Goal: Information Seeking & Learning: Learn about a topic

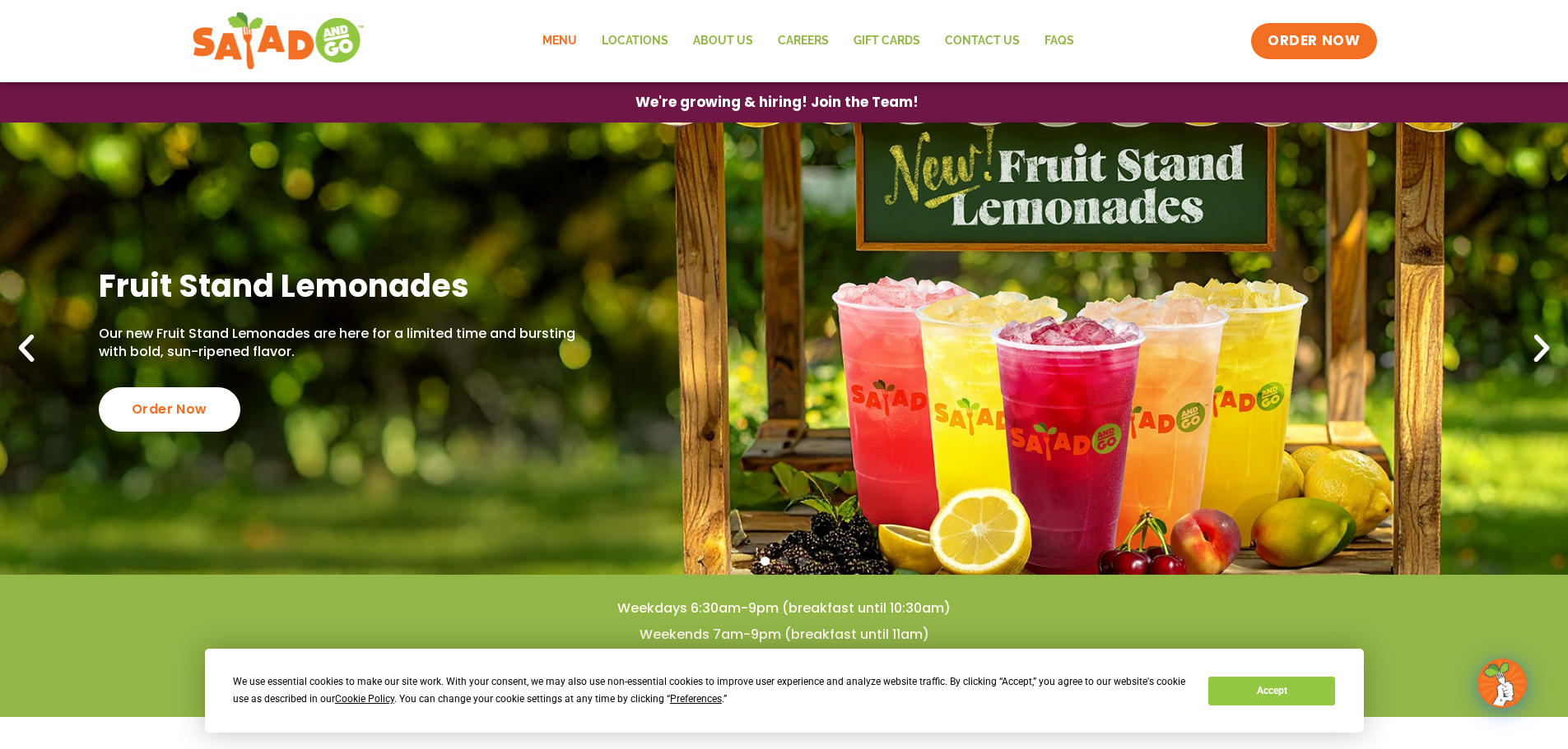
click at [564, 31] on link "Menu" at bounding box center [559, 41] width 59 height 38
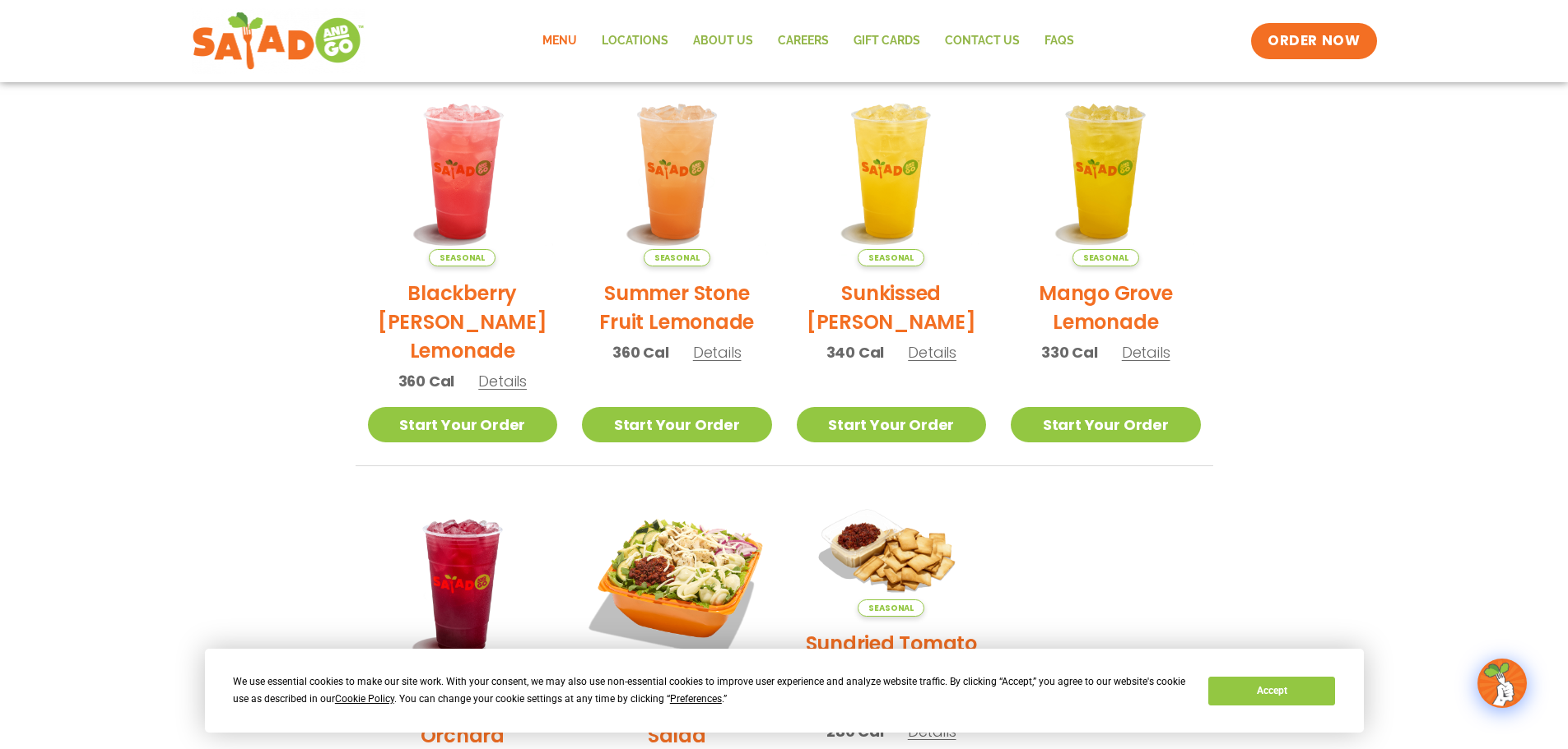
scroll to position [59, 0]
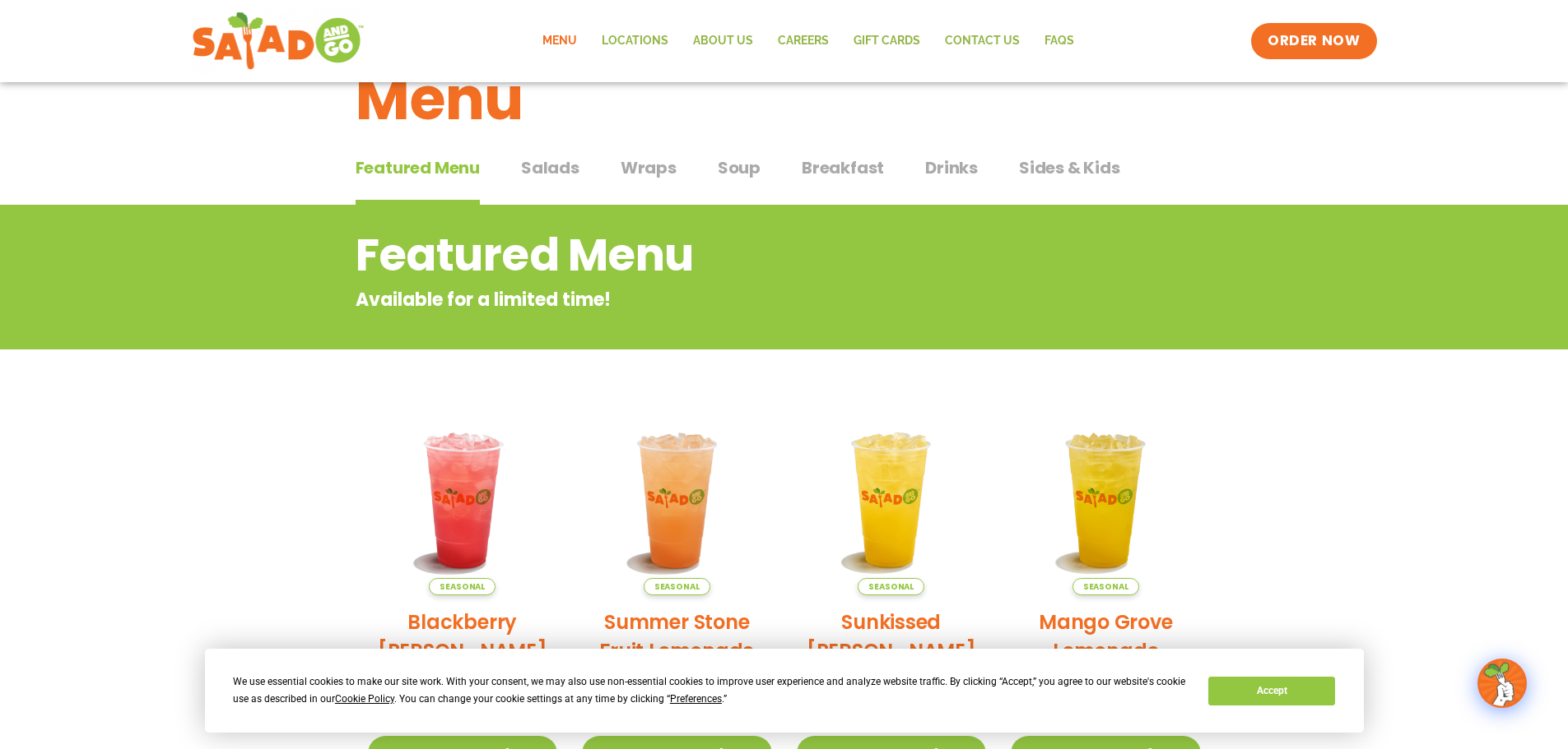
click at [538, 167] on span "Salads" at bounding box center [550, 168] width 59 height 25
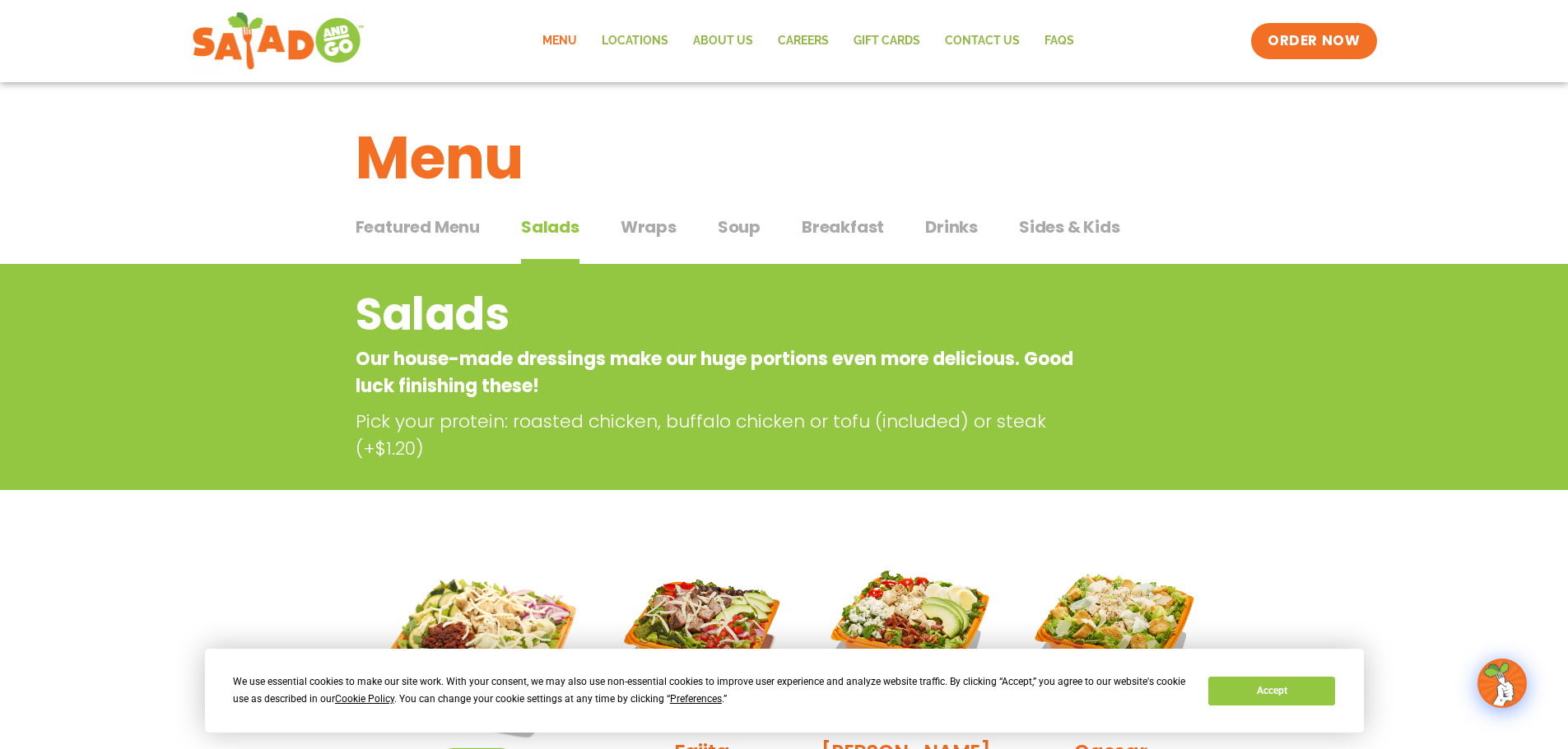
click at [656, 218] on span "Wraps" at bounding box center [648, 227] width 56 height 25
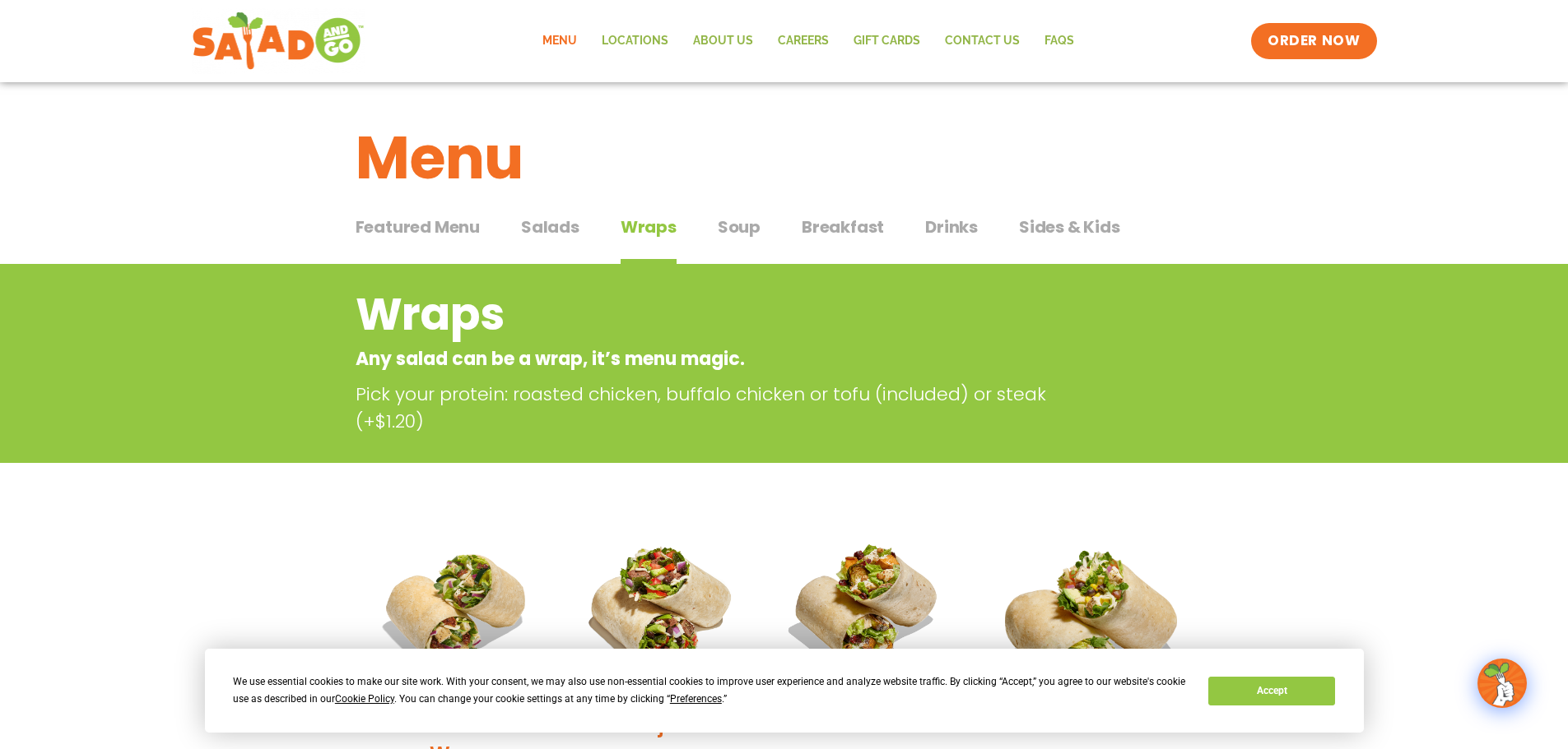
click at [744, 228] on span "Soup" at bounding box center [739, 227] width 43 height 25
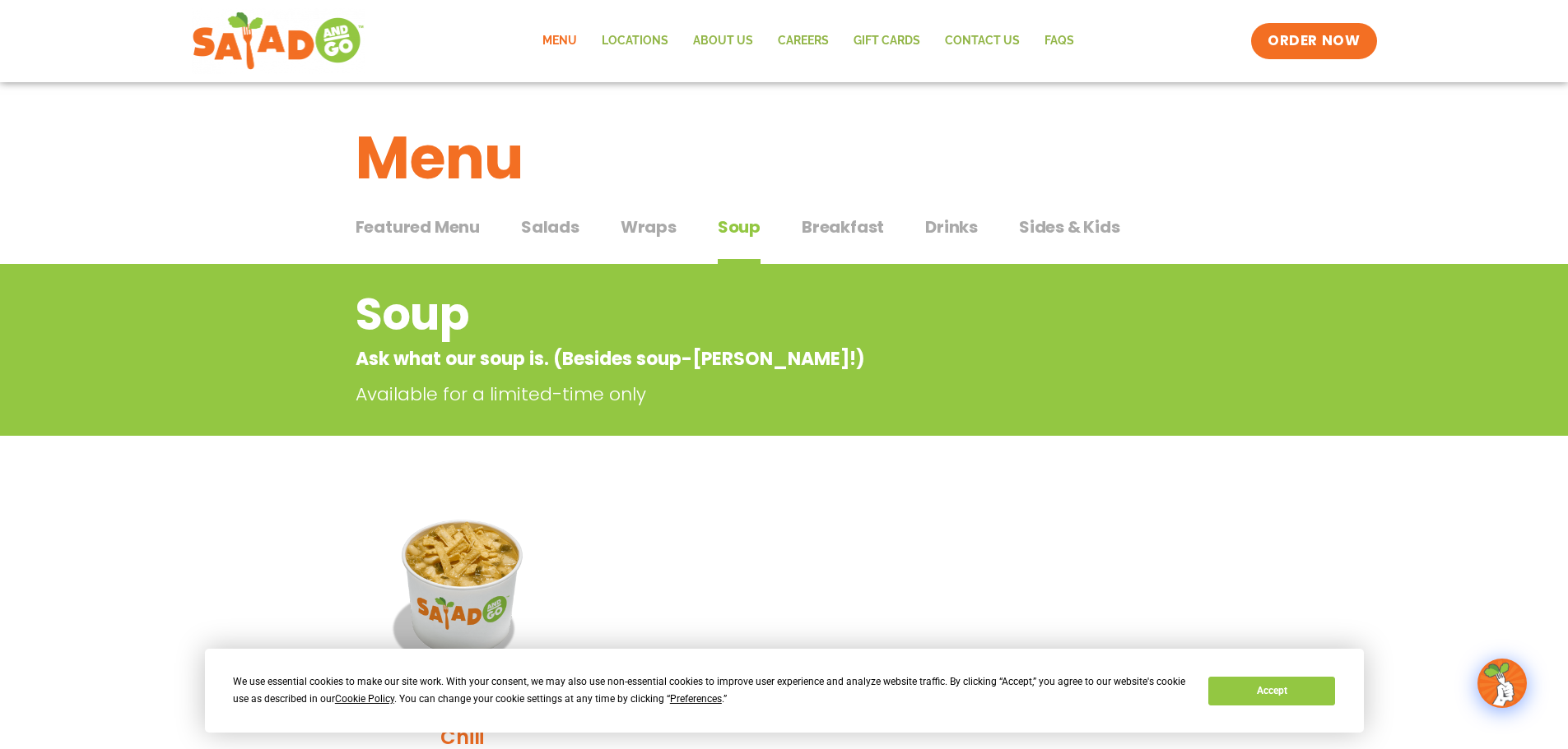
click at [856, 232] on span "Breakfast" at bounding box center [842, 227] width 83 height 25
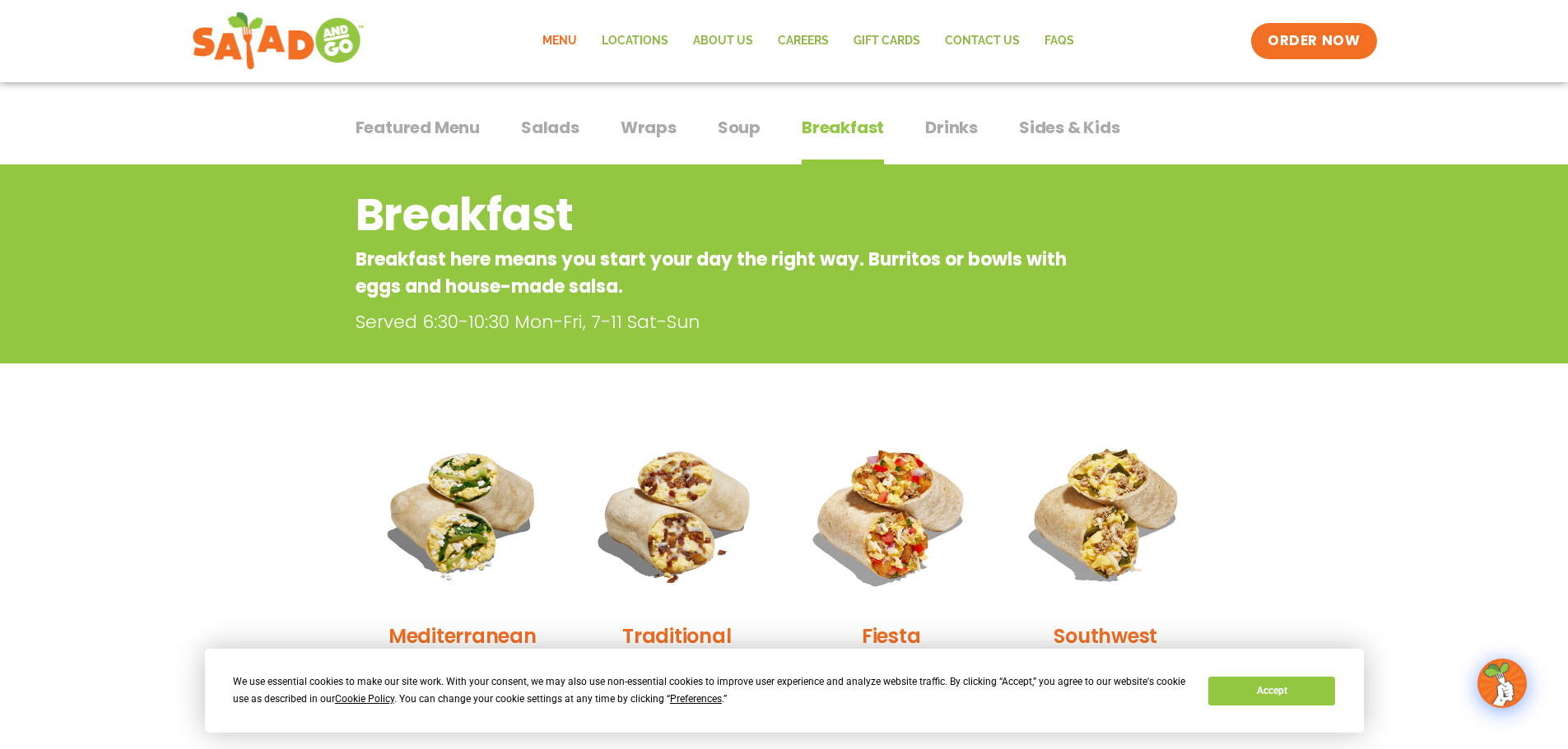
scroll to position [247, 0]
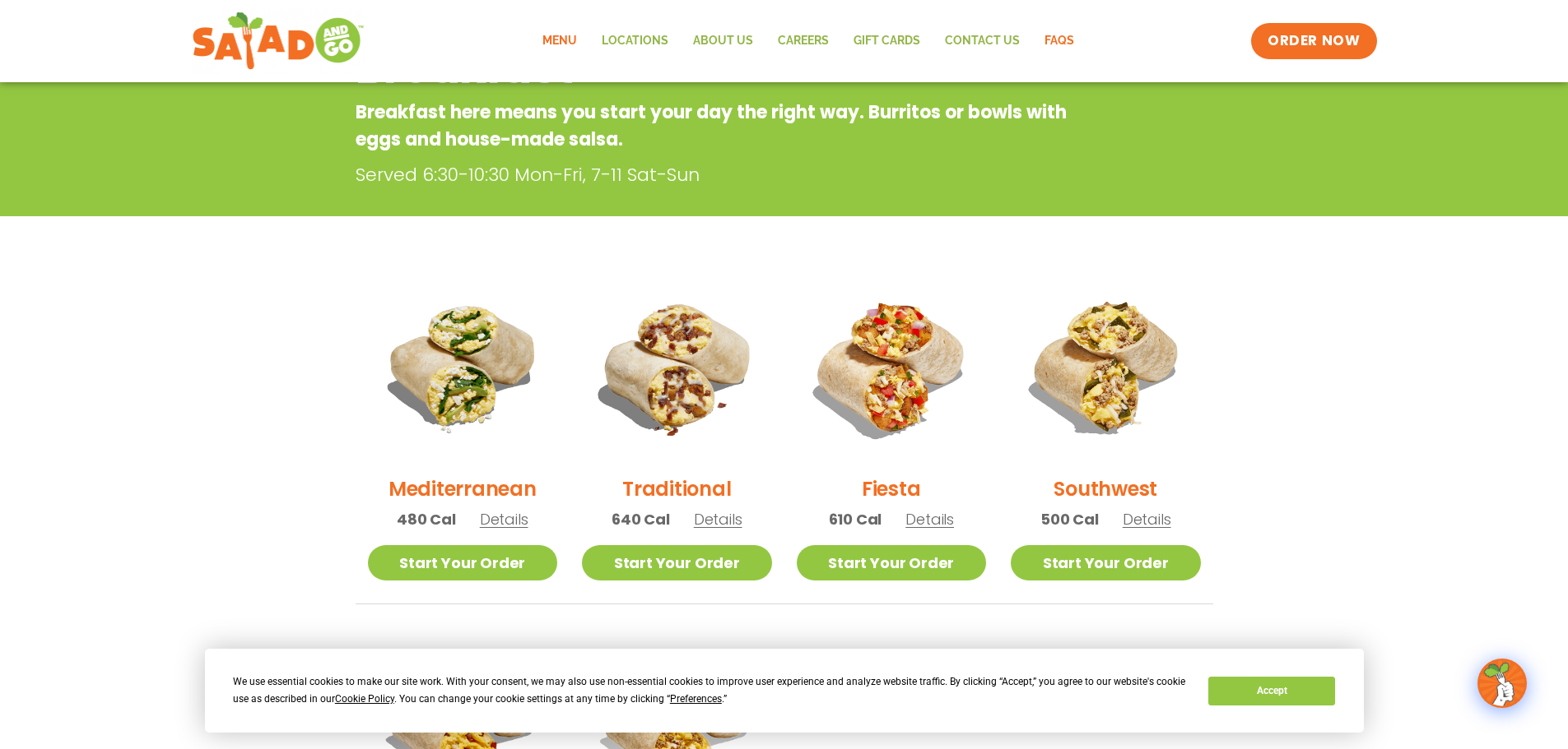
click at [1069, 38] on link "FAQs" at bounding box center [1059, 41] width 54 height 38
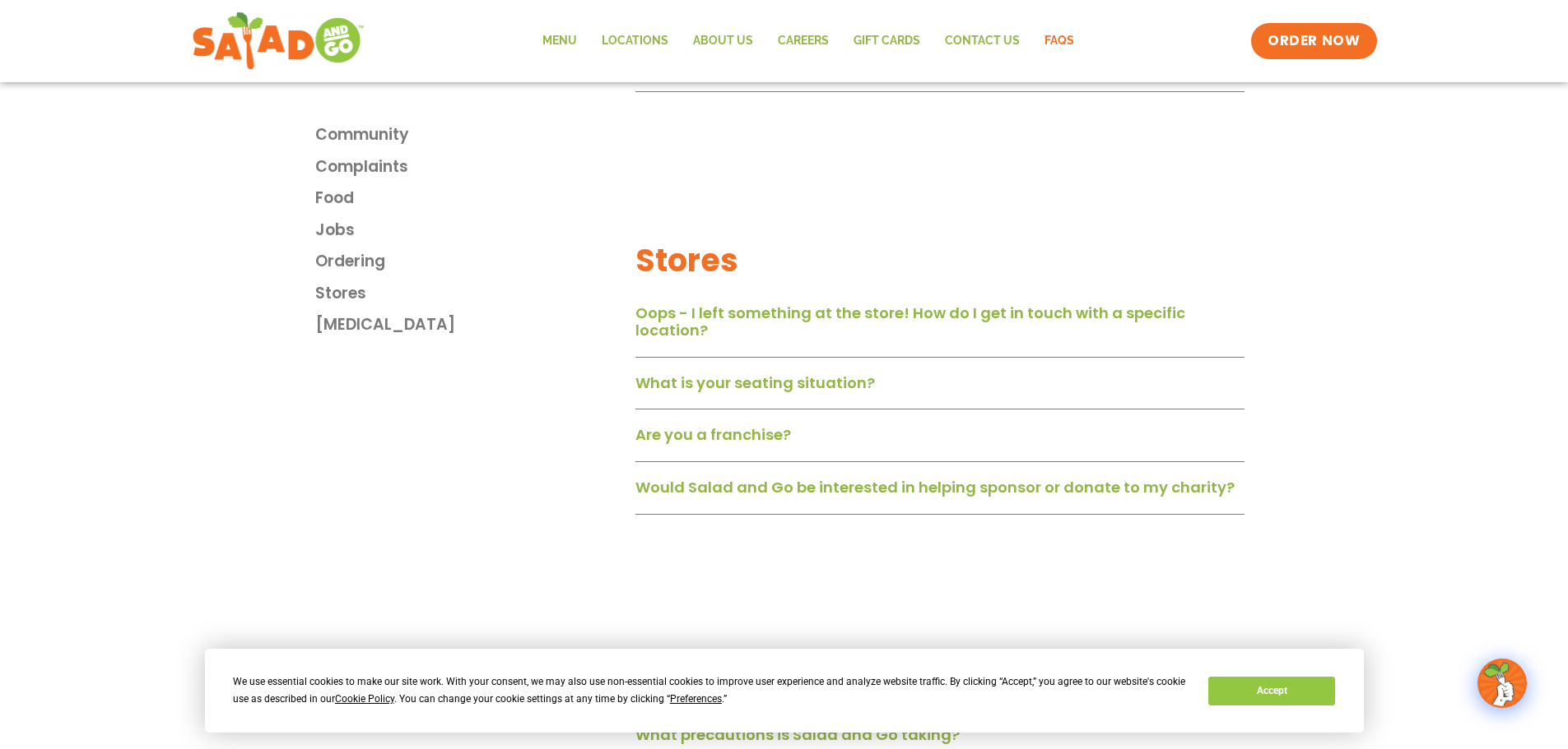
scroll to position [2386, 0]
